Goal: Task Accomplishment & Management: Use online tool/utility

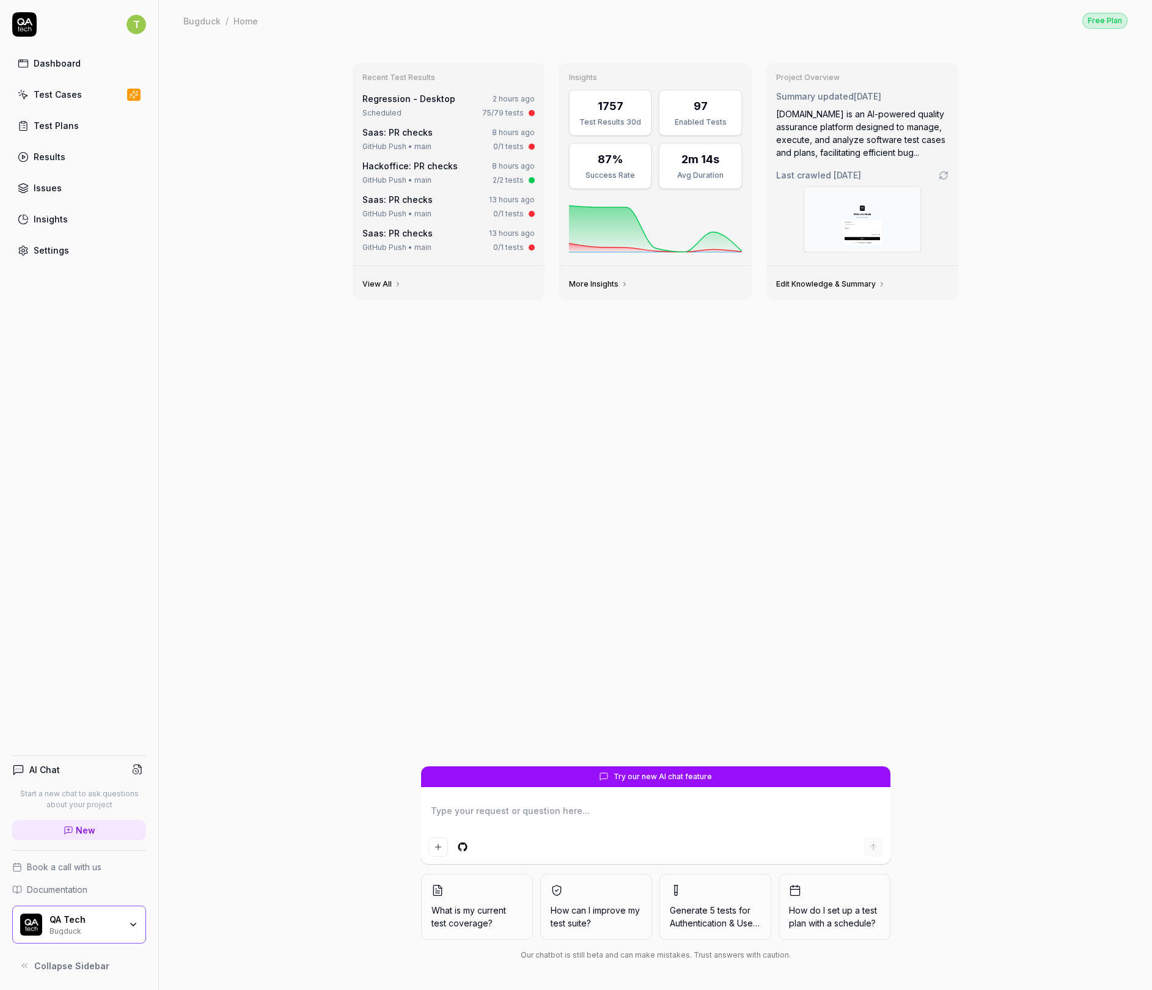
click at [129, 20] on html "T Dashboard Test Cases Test Plans Results Issues Insights Settings AI Chat Star…" at bounding box center [576, 495] width 1152 height 990
type textarea "*"
click at [186, 183] on link "Organizations" at bounding box center [212, 182] width 107 height 27
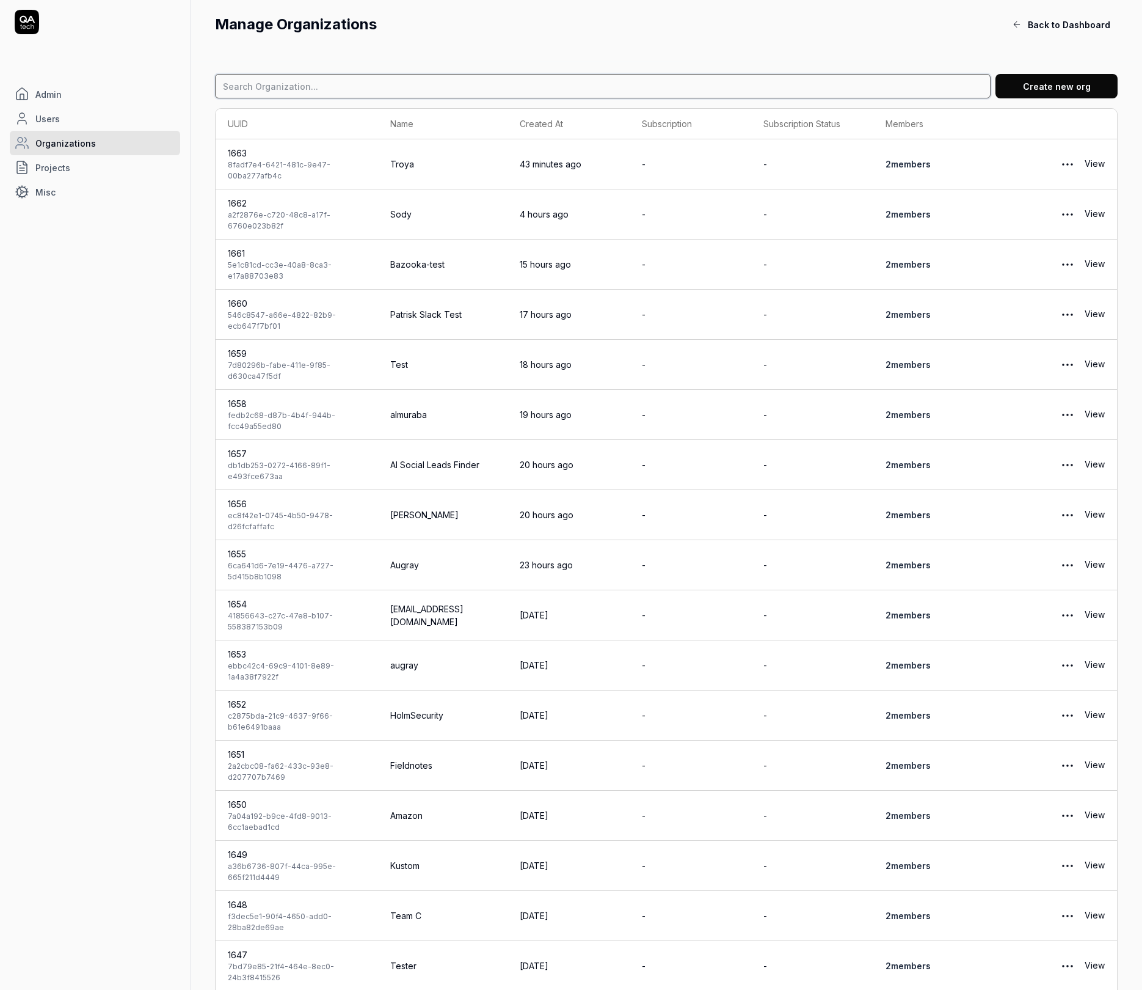
click at [334, 92] on input at bounding box center [603, 86] width 776 height 24
type input "8vance"
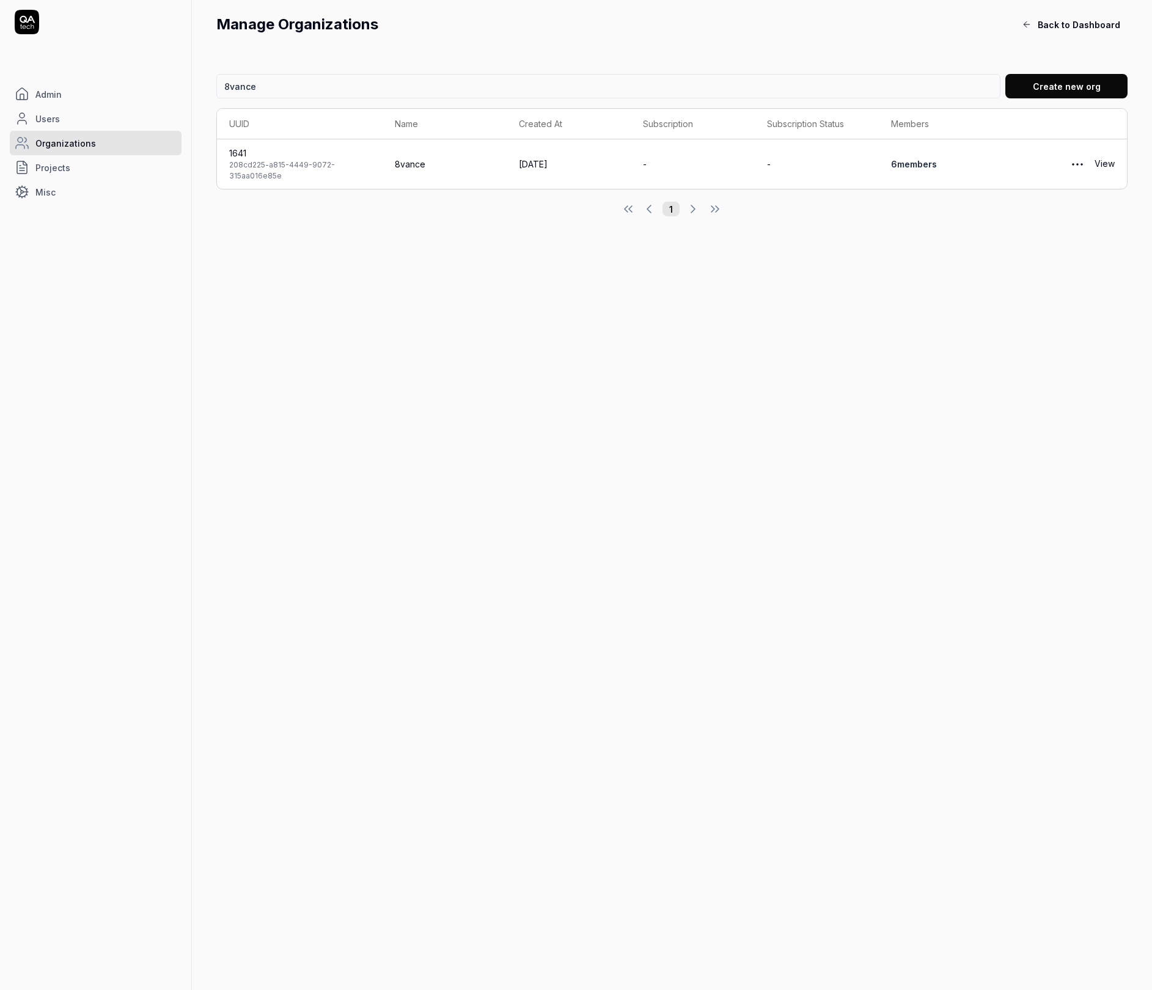
click at [925, 164] on link "6 member s" at bounding box center [914, 164] width 46 height 10
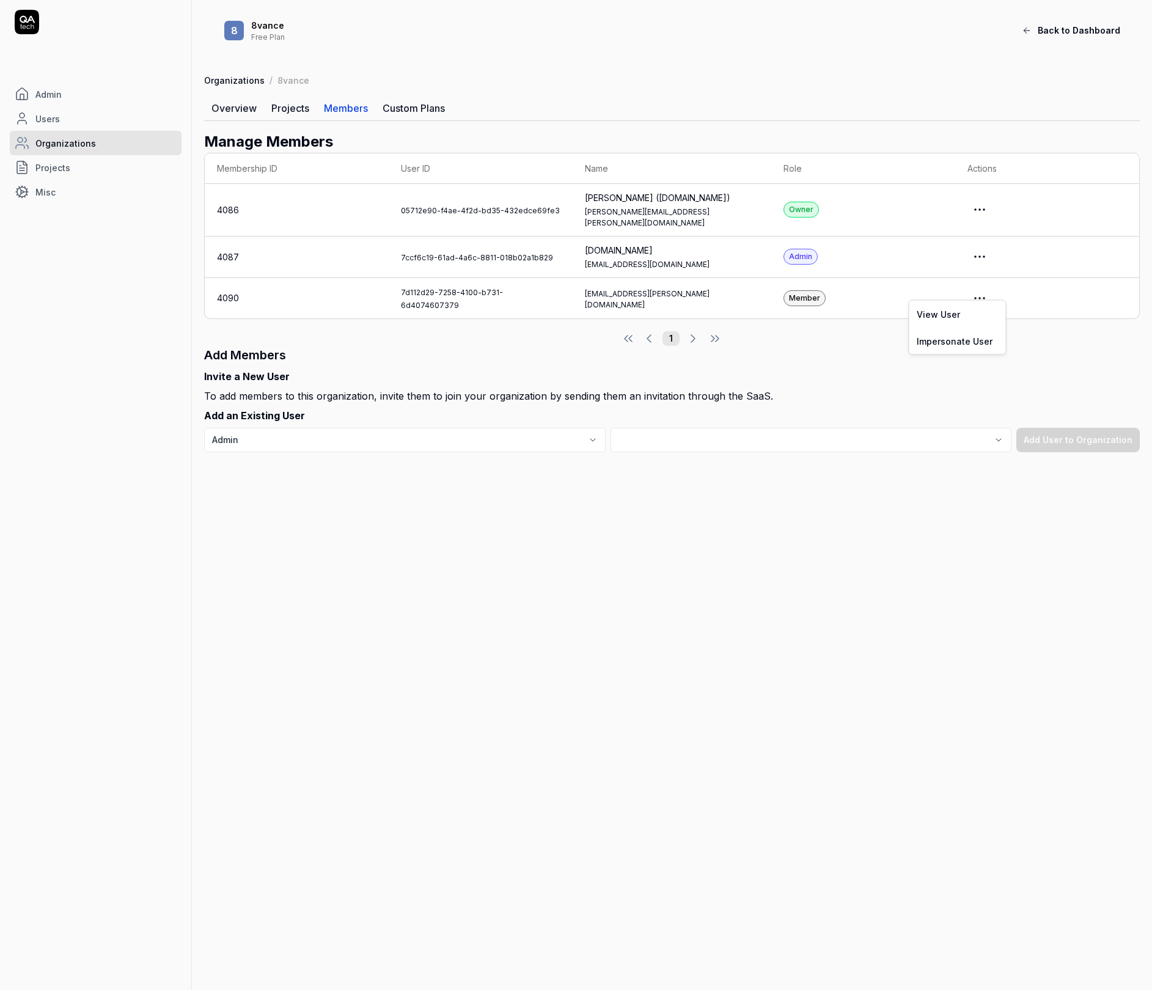
click at [1003, 285] on html "Admin Users Organizations Projects Misc 8 8vance Free Plan Back to Dashboard Or…" at bounding box center [576, 495] width 1152 height 990
click at [980, 335] on link "Impersonate User" at bounding box center [957, 340] width 97 height 27
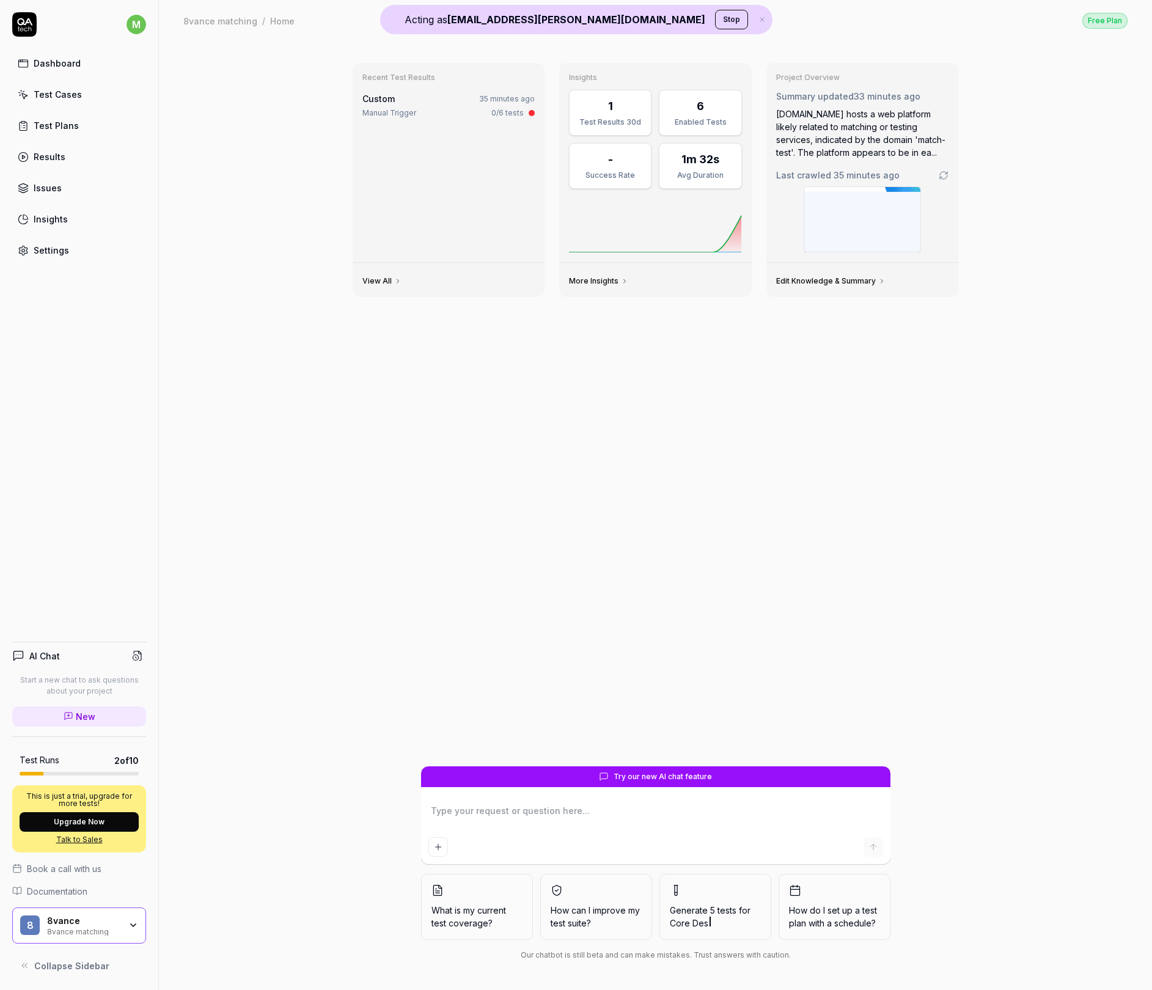
click at [117, 933] on div "8vance matching" at bounding box center [83, 931] width 73 height 10
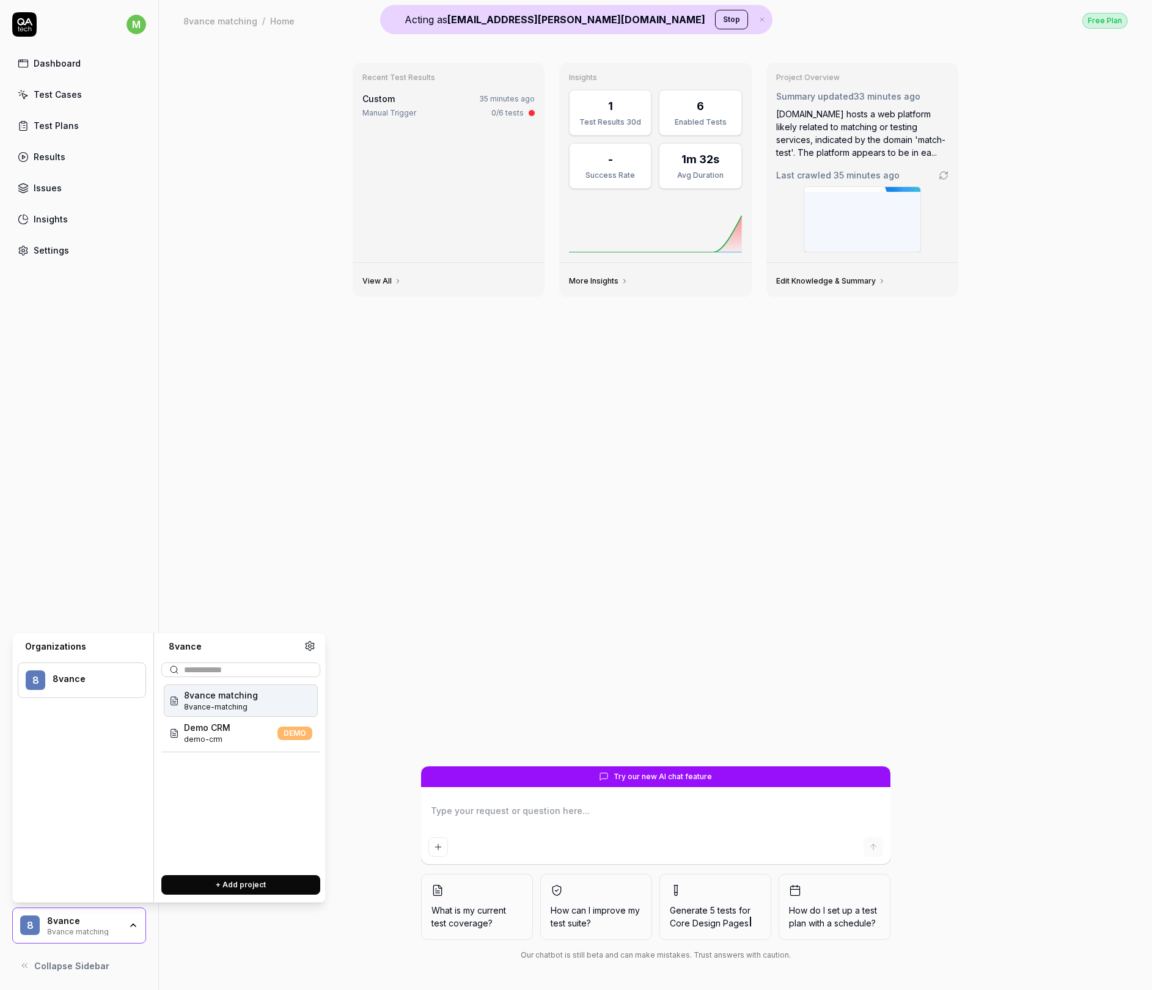
click at [584, 566] on div "Recent Test Results Custom 35 minutes ago Manual Trigger 0/6 tests View All Ins…" at bounding box center [656, 409] width 626 height 713
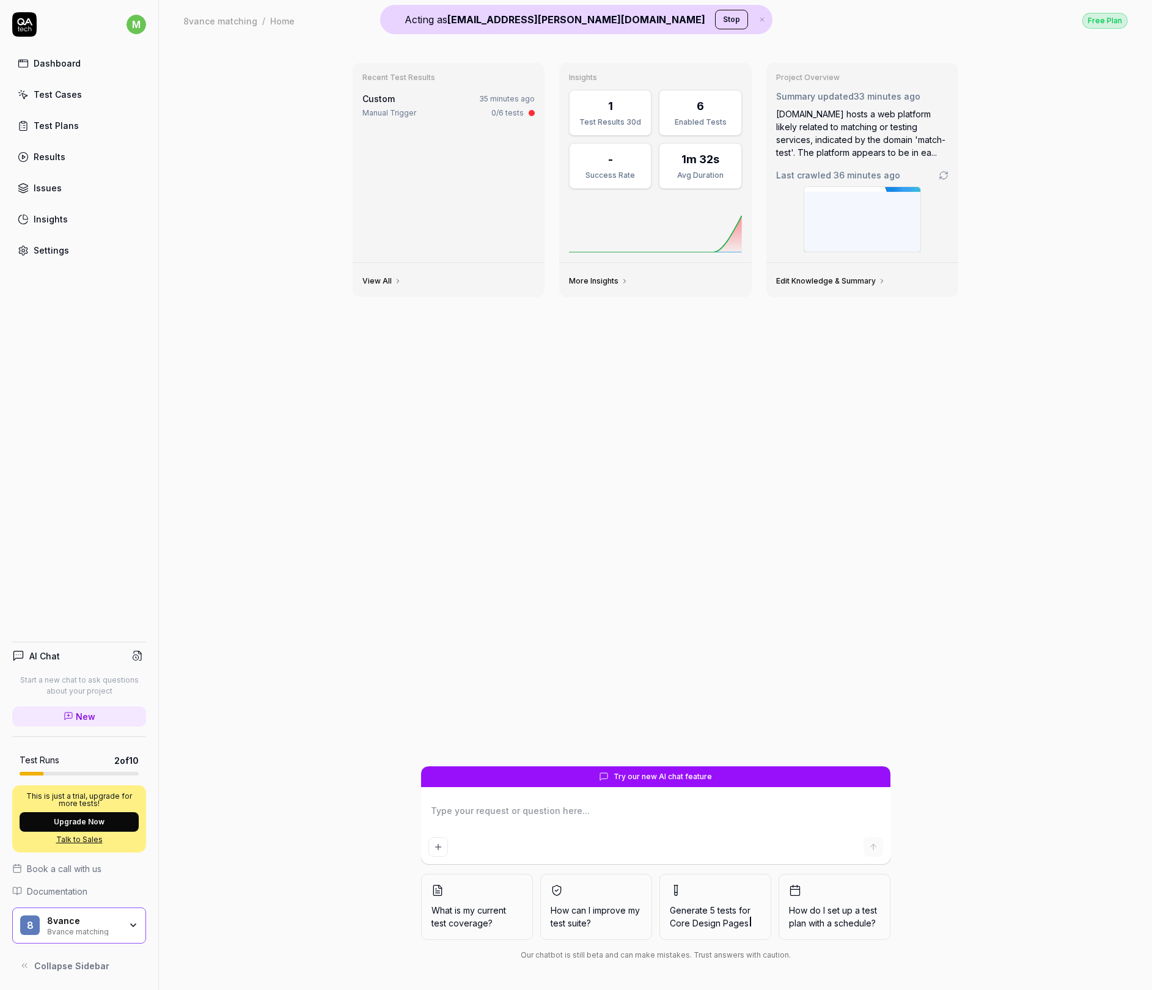
click at [715, 22] on button "Stop" at bounding box center [731, 20] width 33 height 20
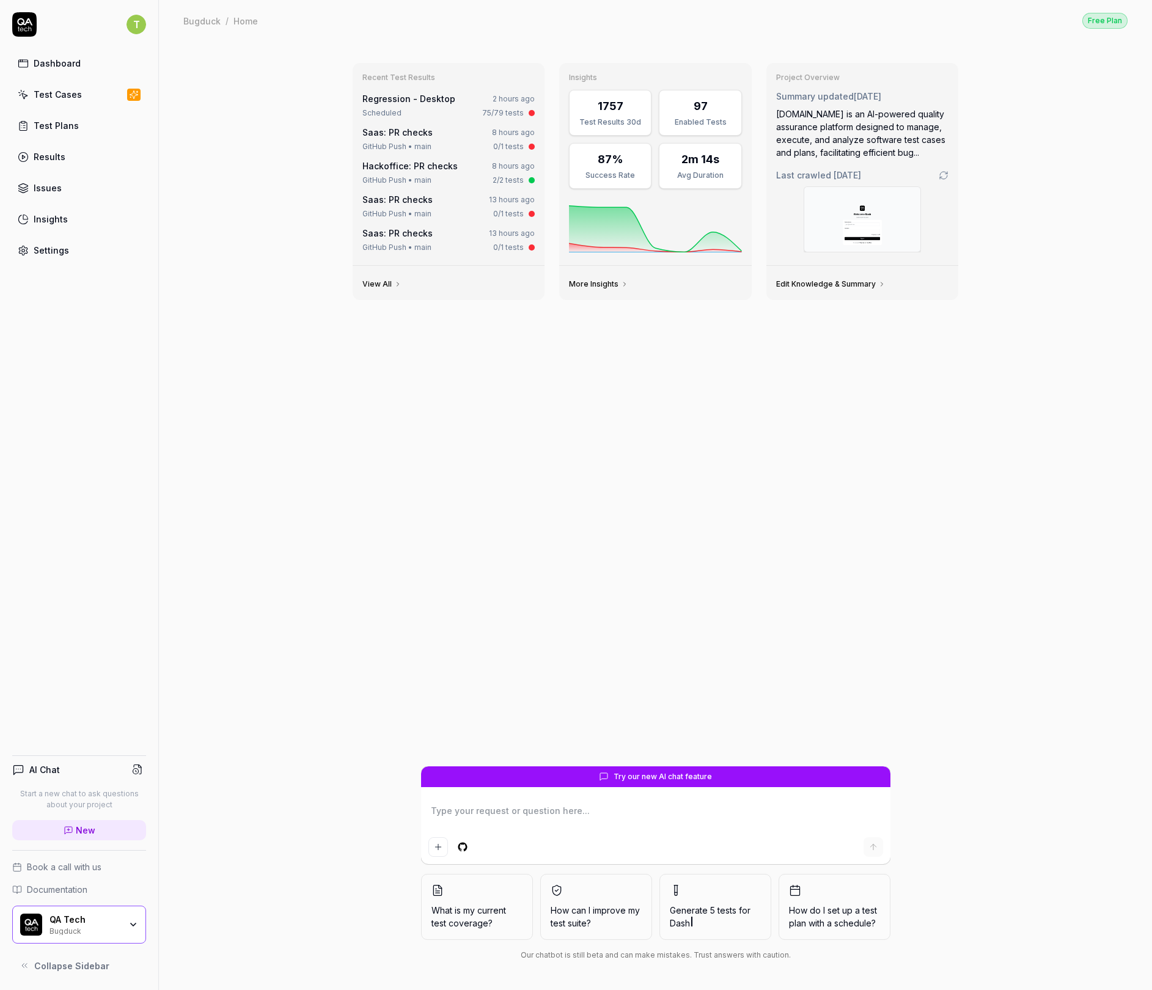
type textarea "*"
click at [132, 25] on html "T Dashboard Test Cases Test Plans Results Issues Insights Settings AI Chat Star…" at bounding box center [576, 495] width 1152 height 990
click at [234, 175] on link "Organizations" at bounding box center [212, 182] width 107 height 27
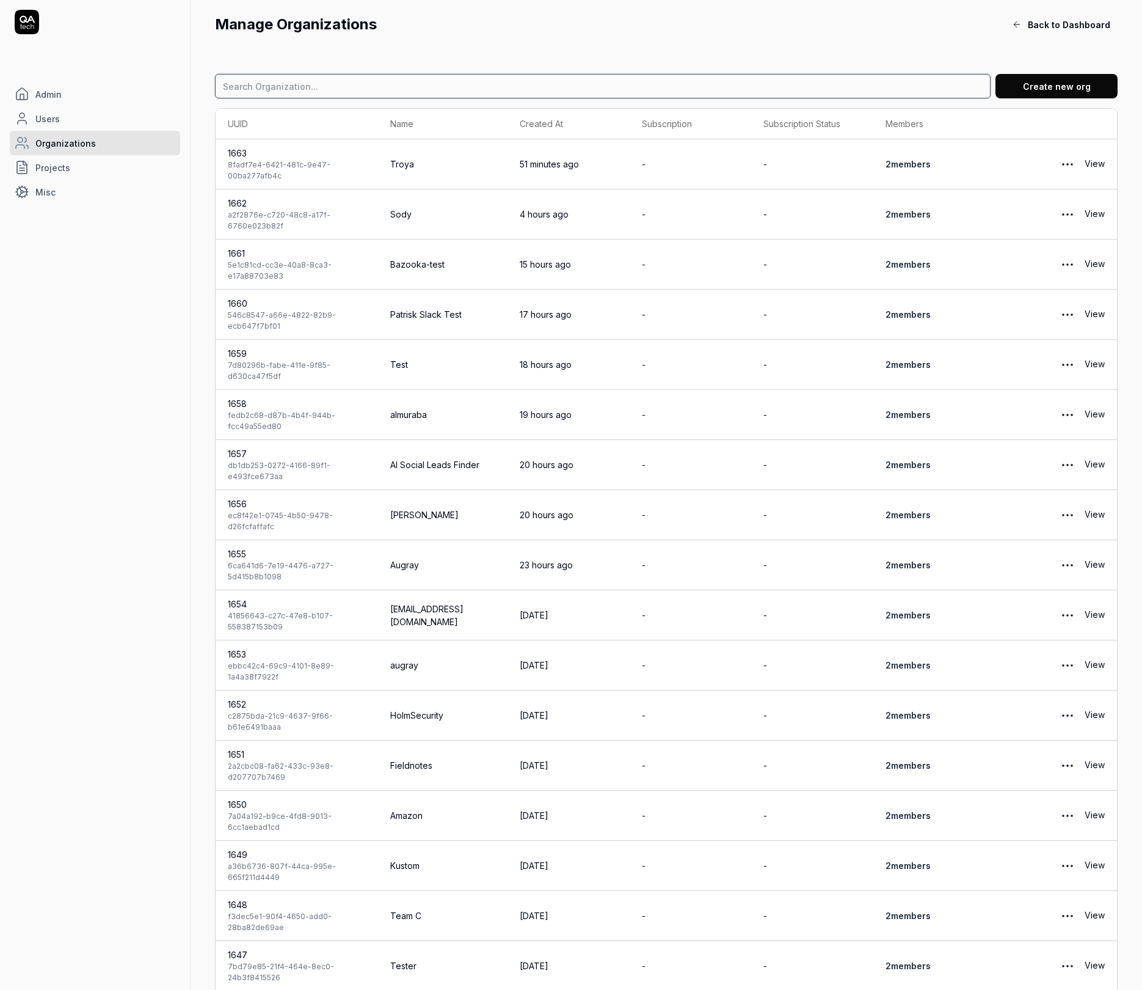
click at [577, 86] on input at bounding box center [603, 86] width 776 height 24
type input "s"
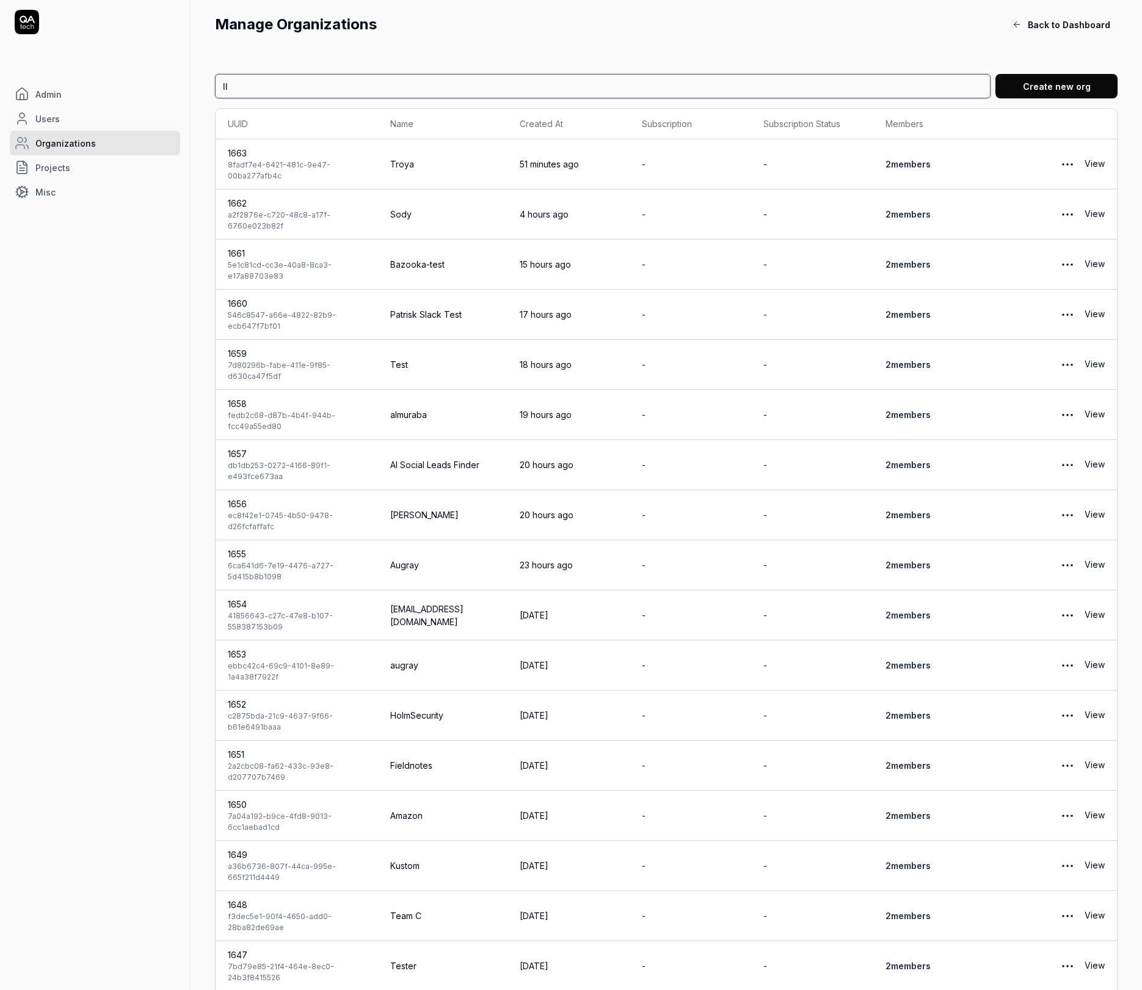
type input "l"
type input "smartlin"
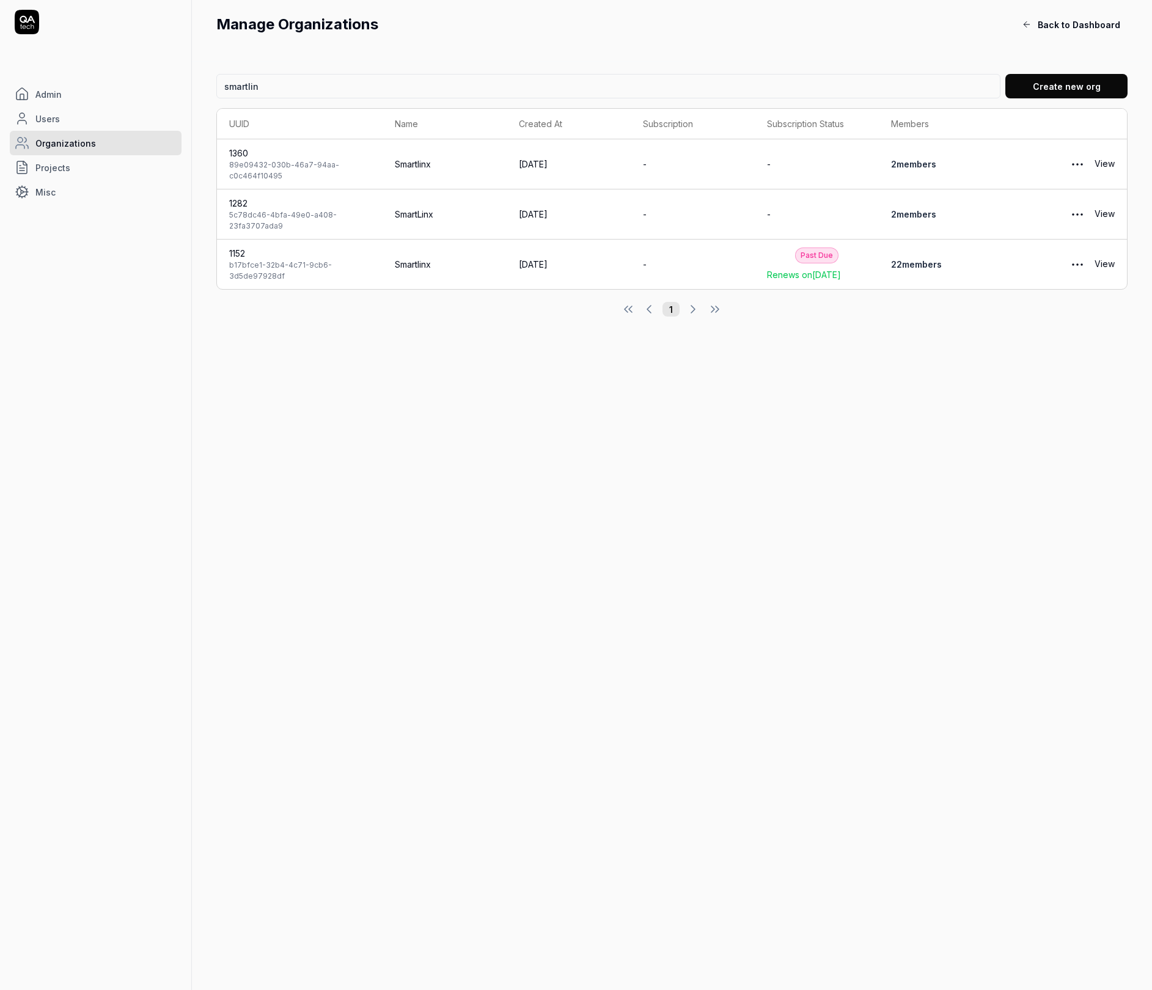
click at [928, 267] on link "22 member s" at bounding box center [916, 264] width 51 height 10
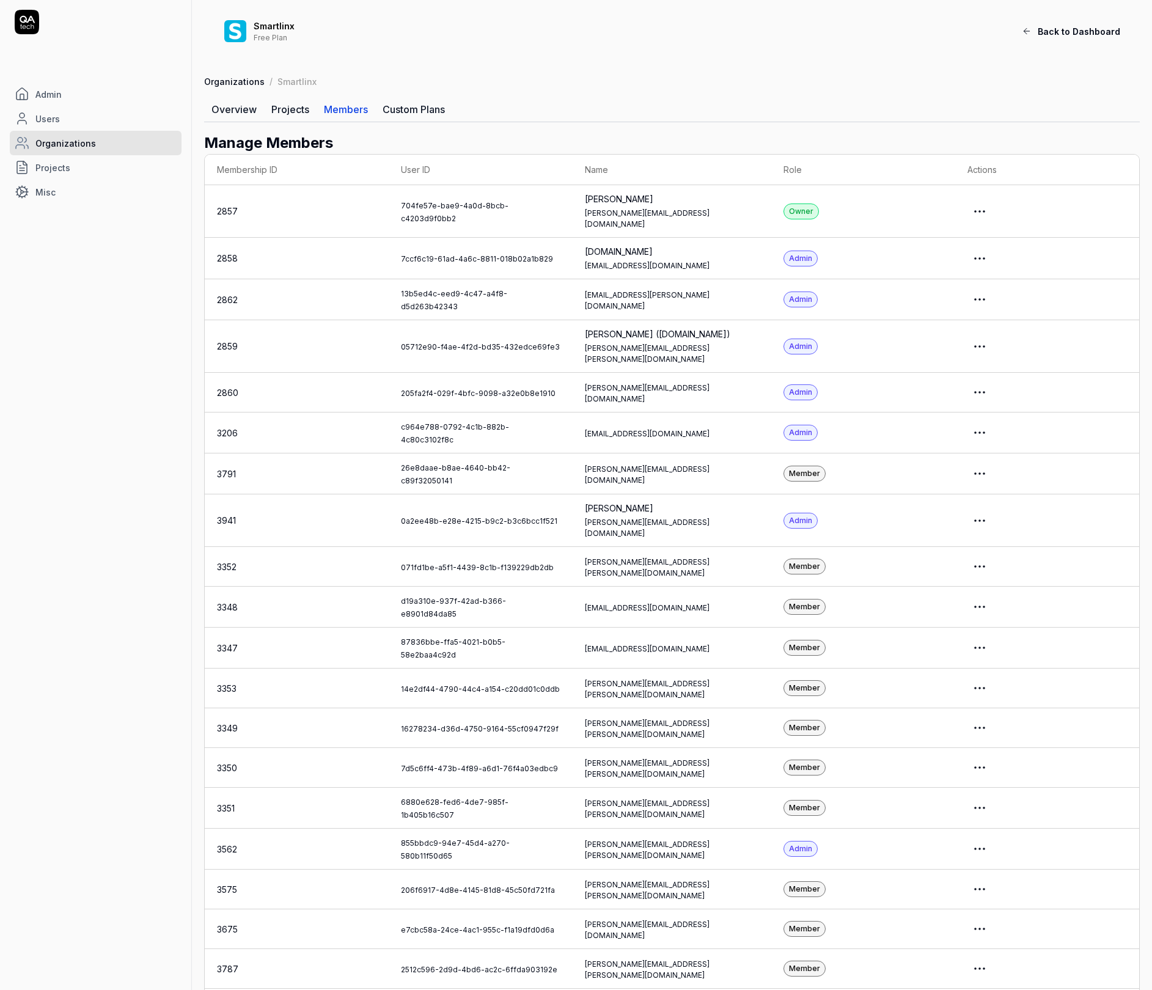
click at [998, 371] on html "Admin Users Organizations Projects Misc Smartlinx Free Plan Back to Dashboard O…" at bounding box center [576, 601] width 1152 height 1202
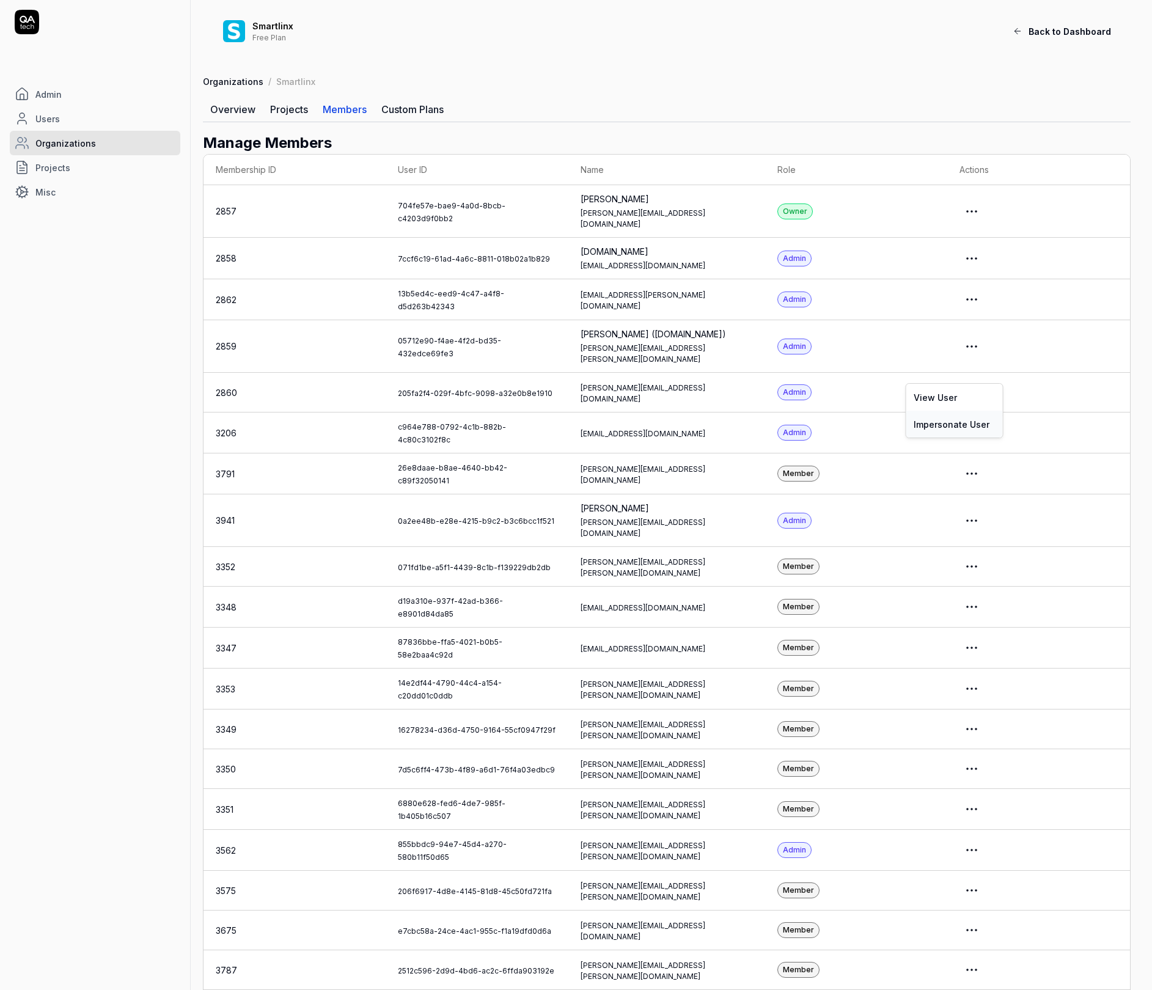
click at [964, 417] on link "Impersonate User" at bounding box center [954, 424] width 97 height 27
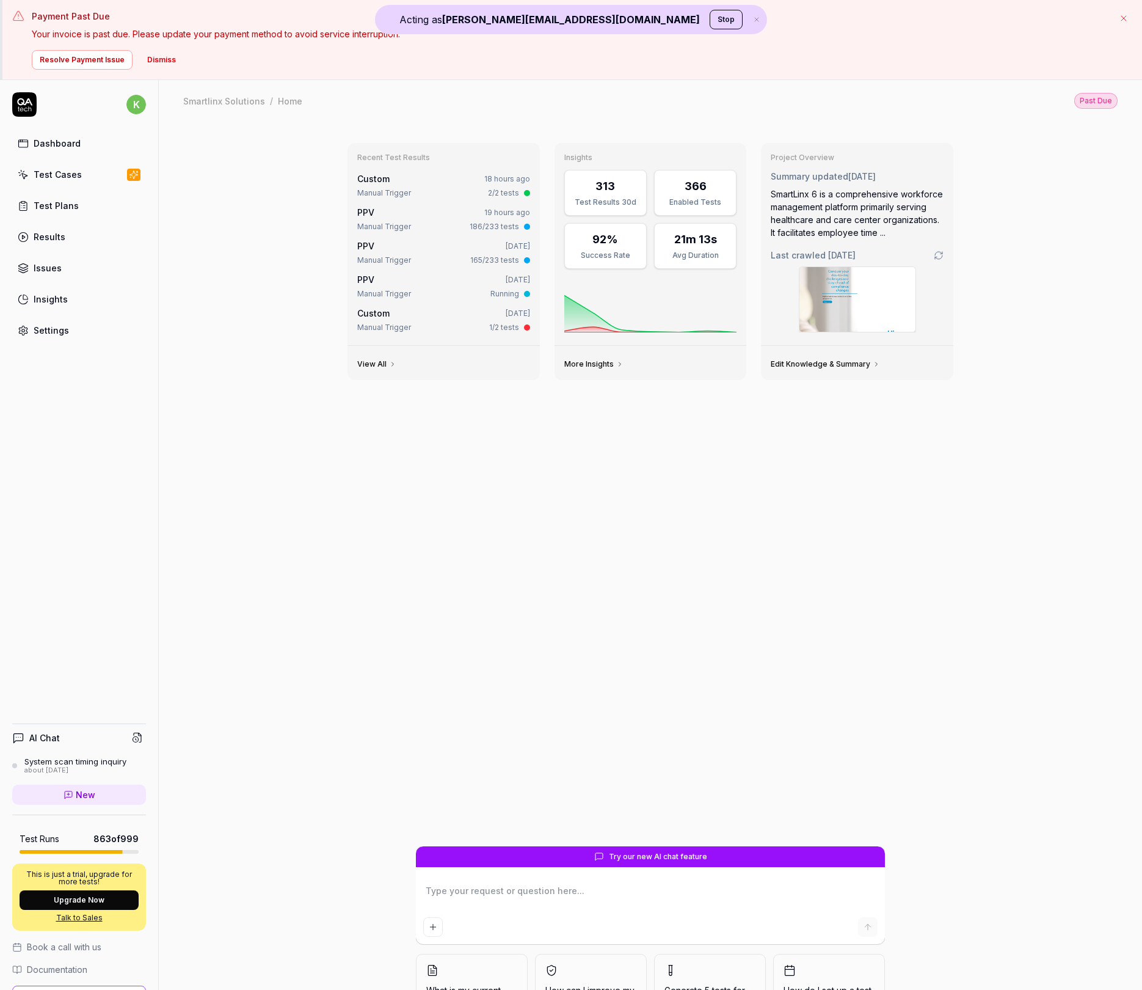
type textarea "*"
click at [56, 244] on link "Results" at bounding box center [79, 237] width 134 height 24
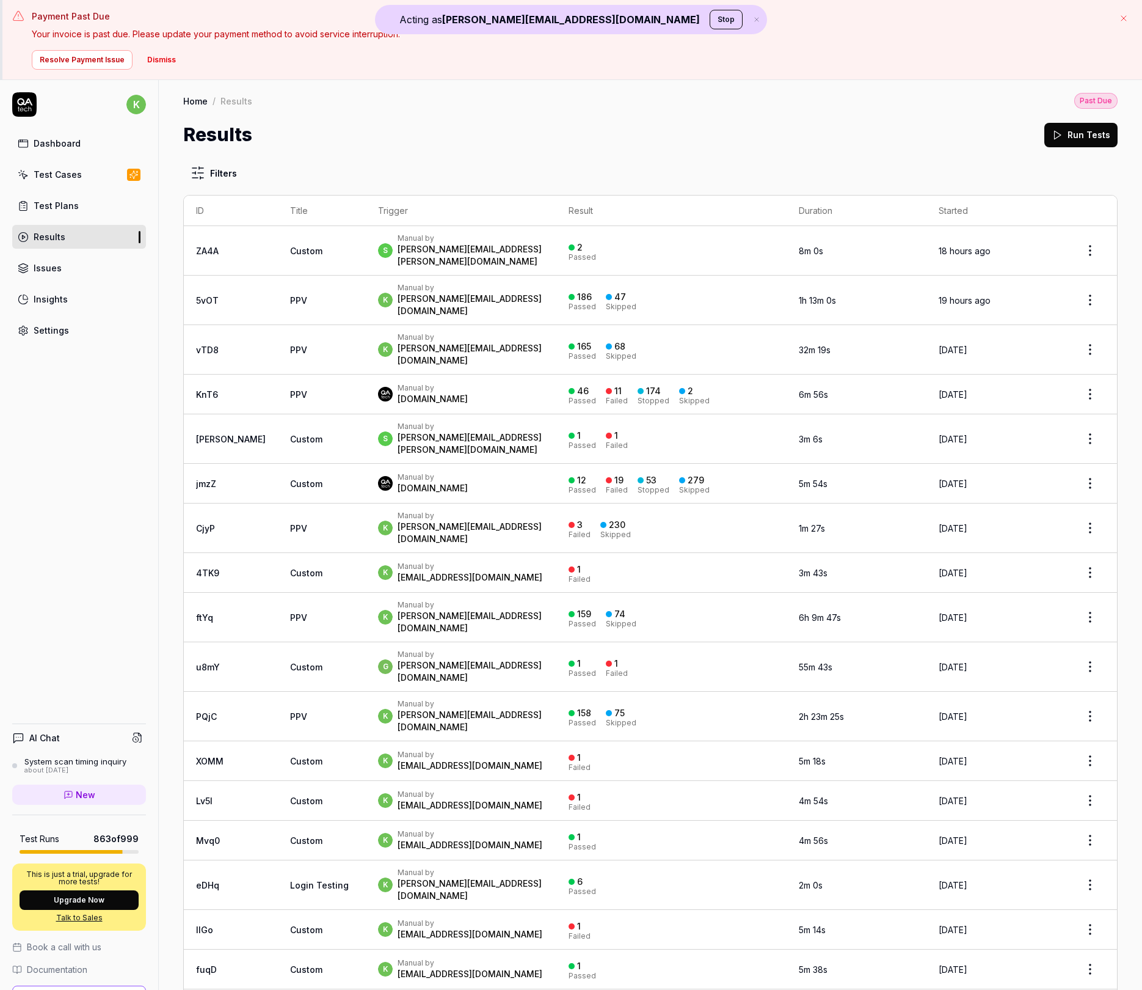
click at [217, 295] on link "5vOT" at bounding box center [207, 300] width 23 height 10
click at [212, 295] on link "5vOT" at bounding box center [207, 300] width 23 height 10
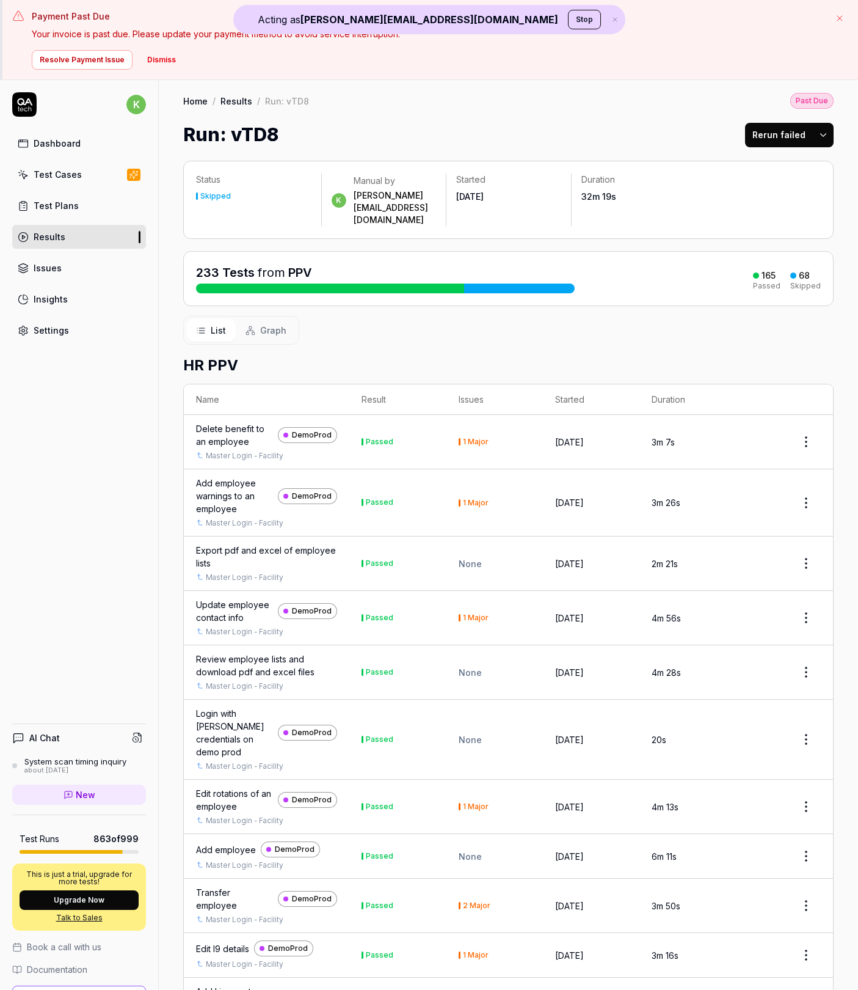
click at [426, 316] on div "List Graph" at bounding box center [508, 330] width 651 height 29
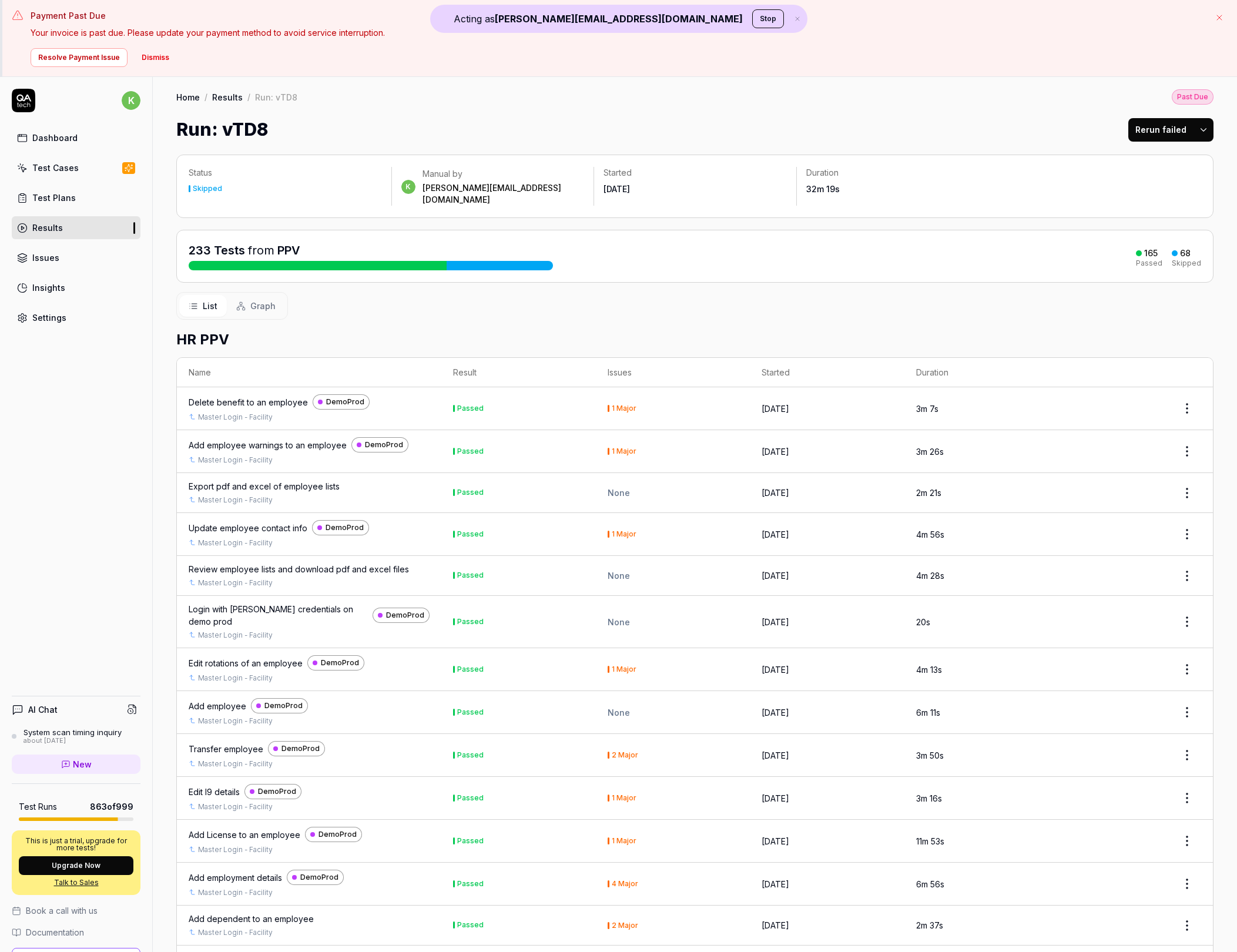
click at [43, 227] on div "Results" at bounding box center [48, 227] width 31 height 13
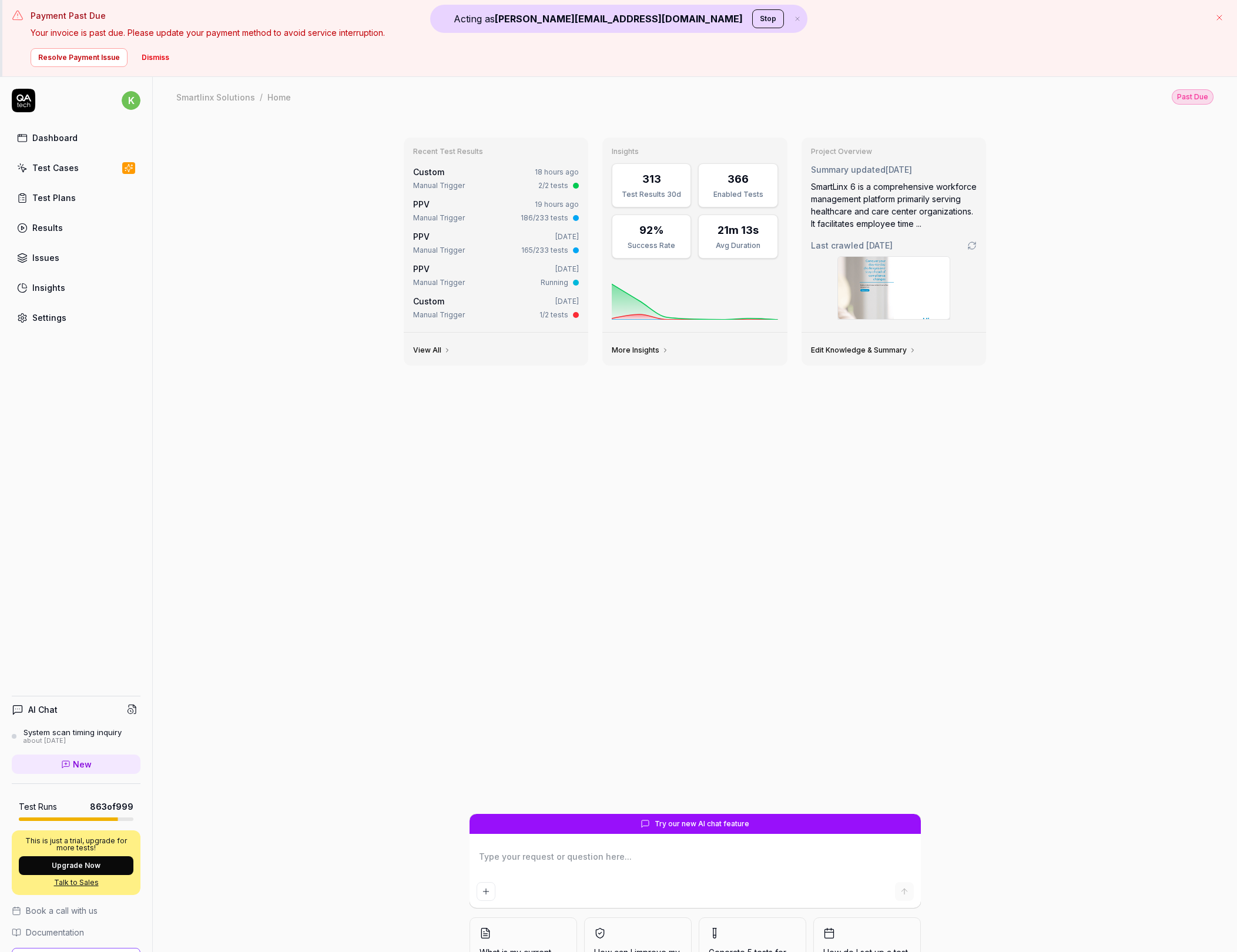
click at [752, 22] on button "Stop" at bounding box center [768, 19] width 32 height 19
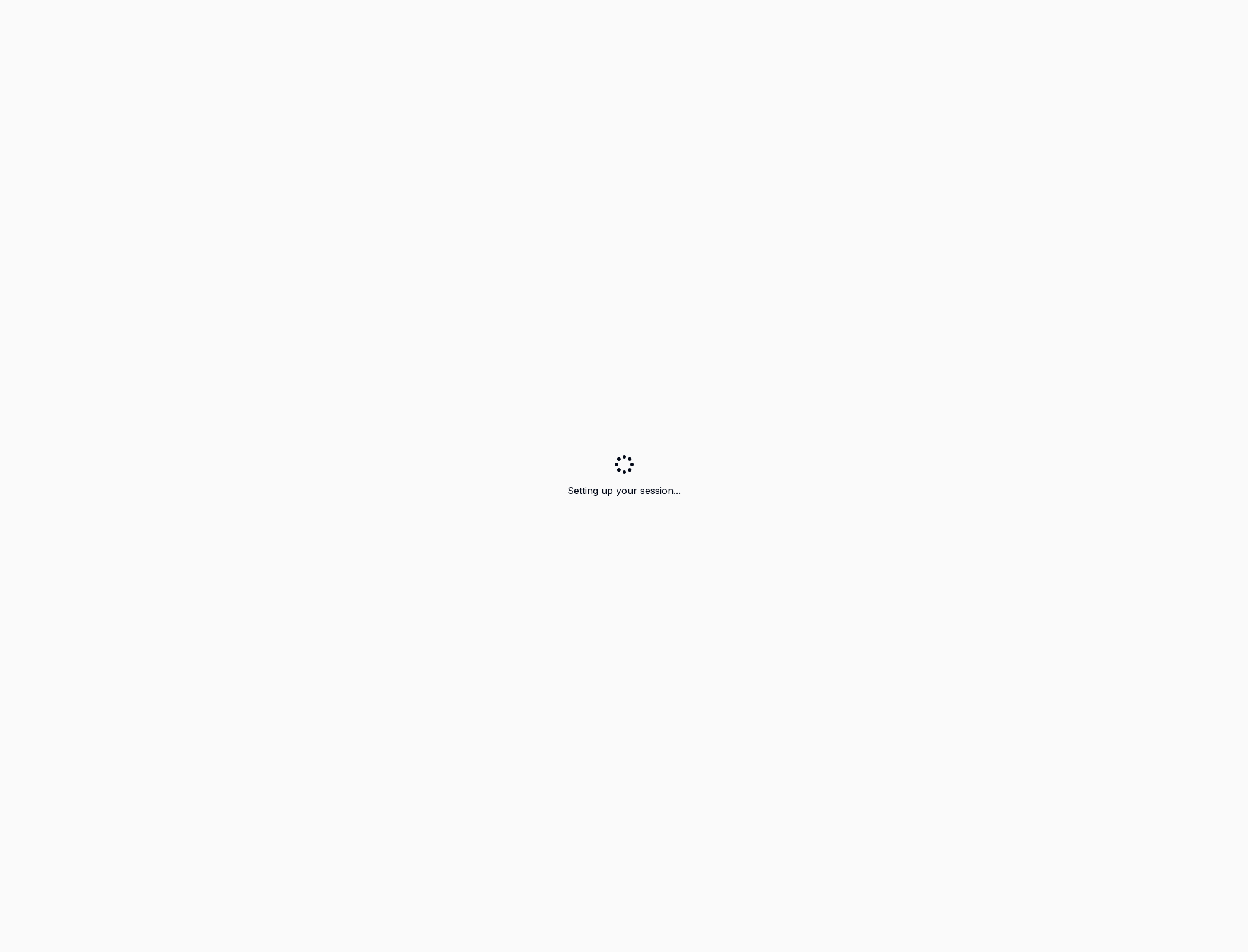
type textarea "*"
